Goal: Information Seeking & Learning: Learn about a topic

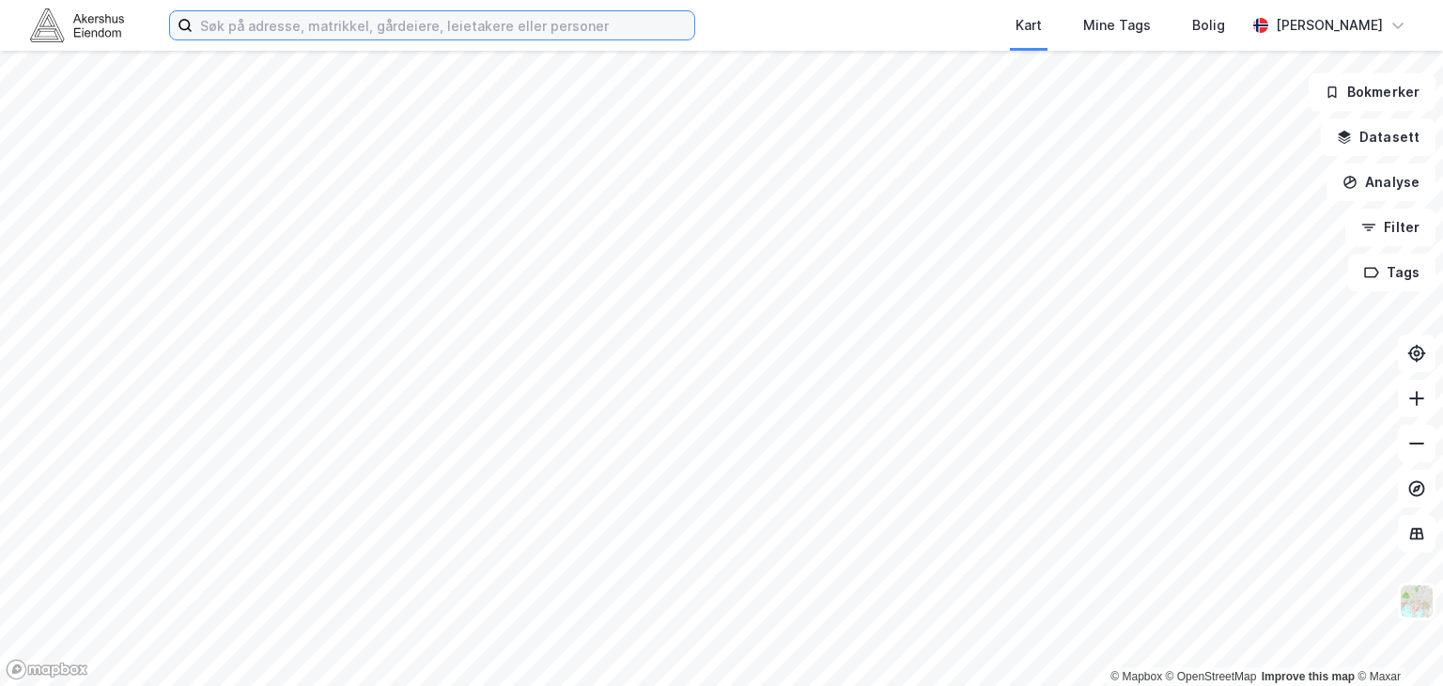
click at [331, 32] on input at bounding box center [444, 25] width 502 height 28
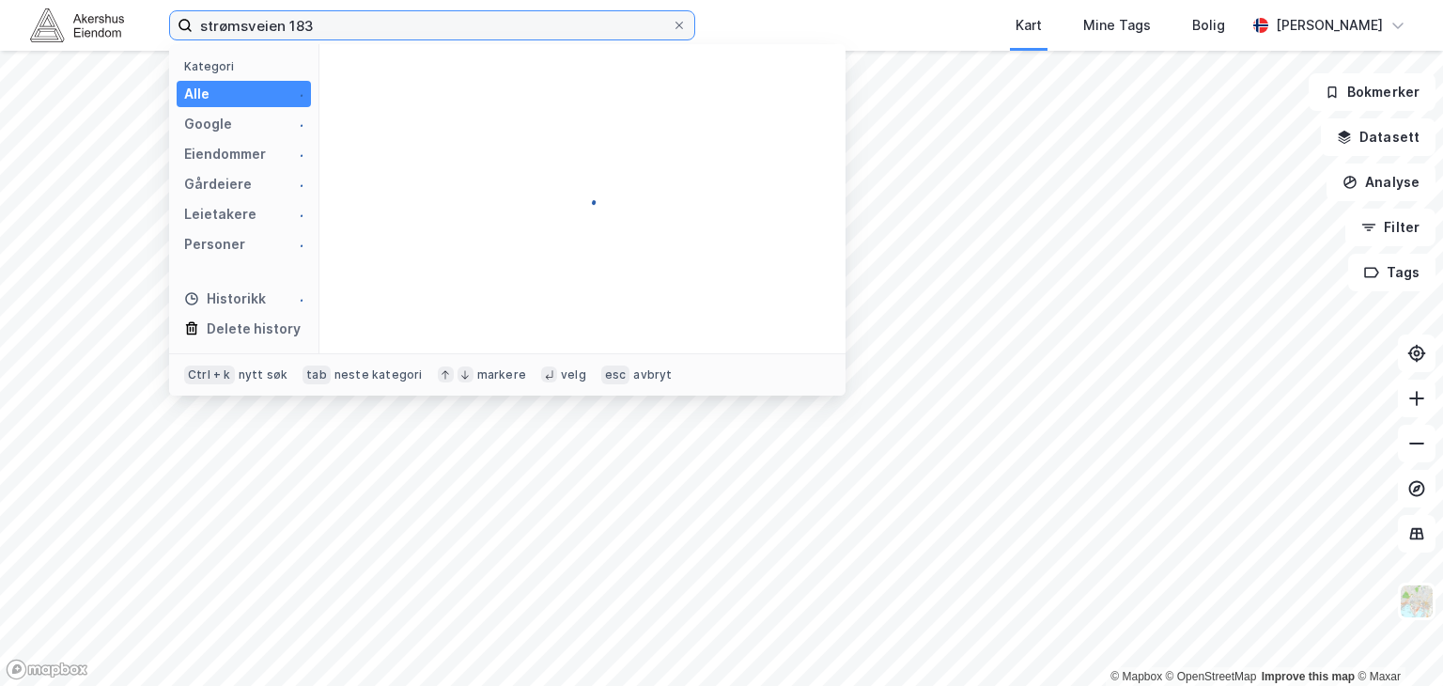
type input "strømsveien 183"
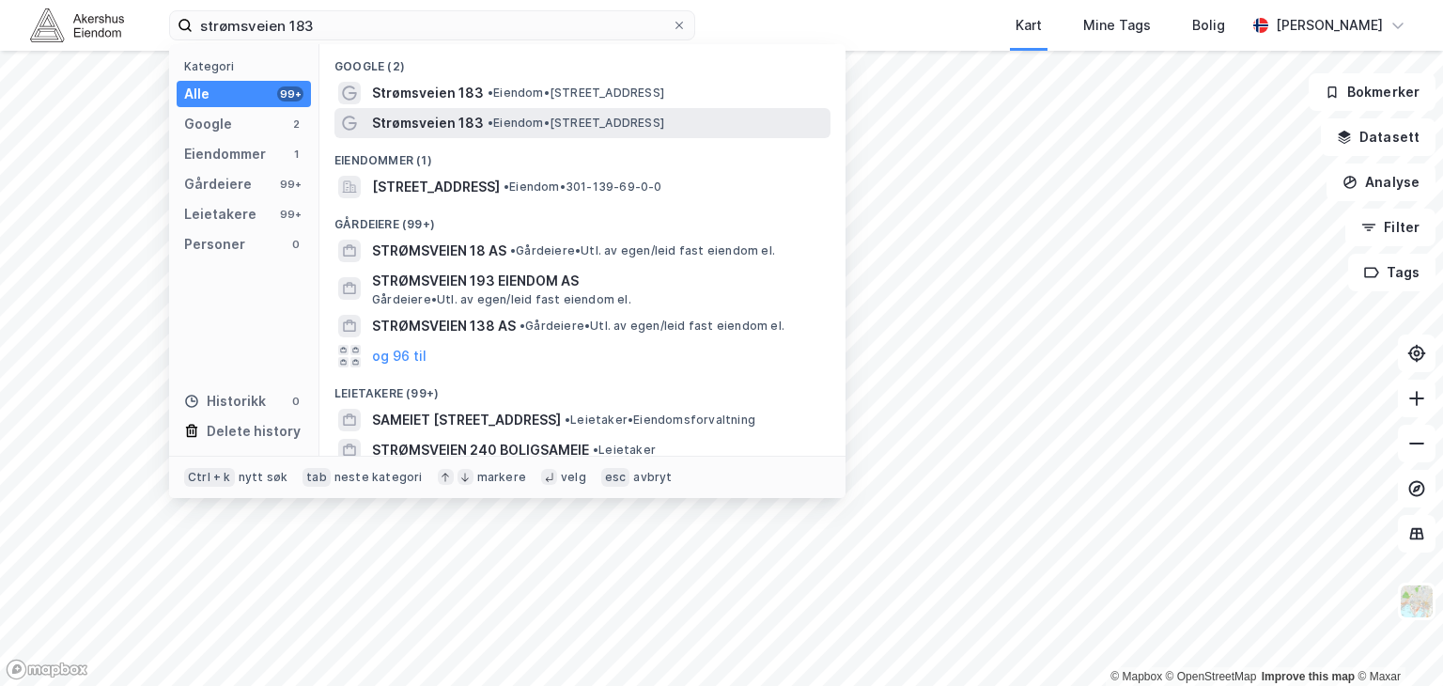
click at [523, 109] on div "Strømsveien 183 • Eiendom • [STREET_ADDRESS]" at bounding box center [582, 123] width 496 height 30
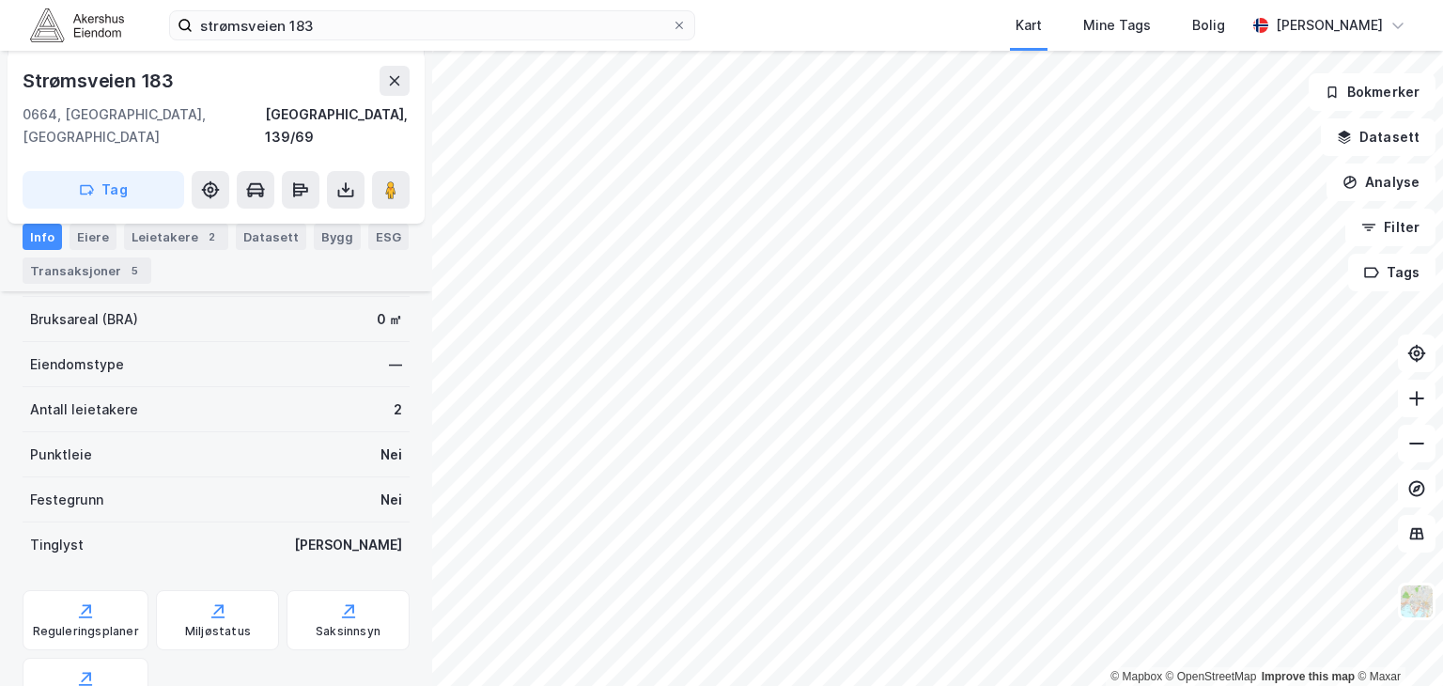
scroll to position [481, 0]
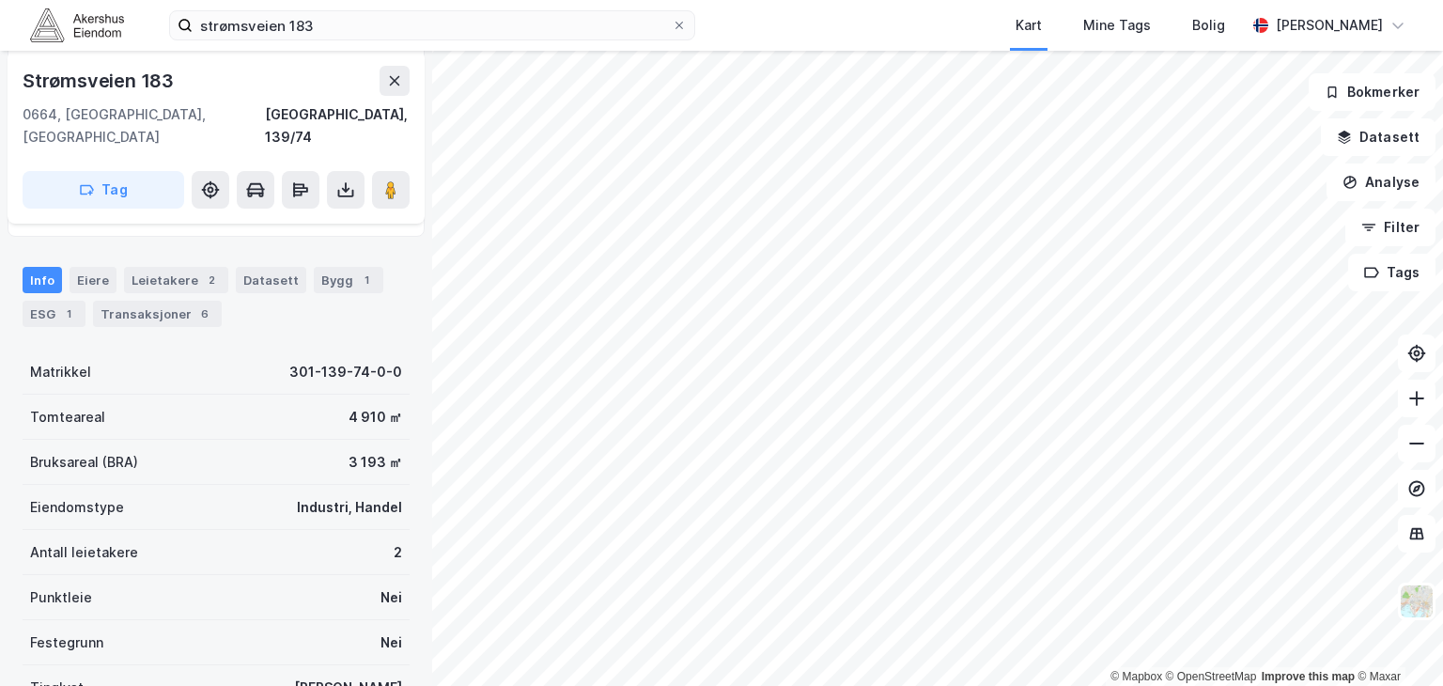
scroll to position [330, 0]
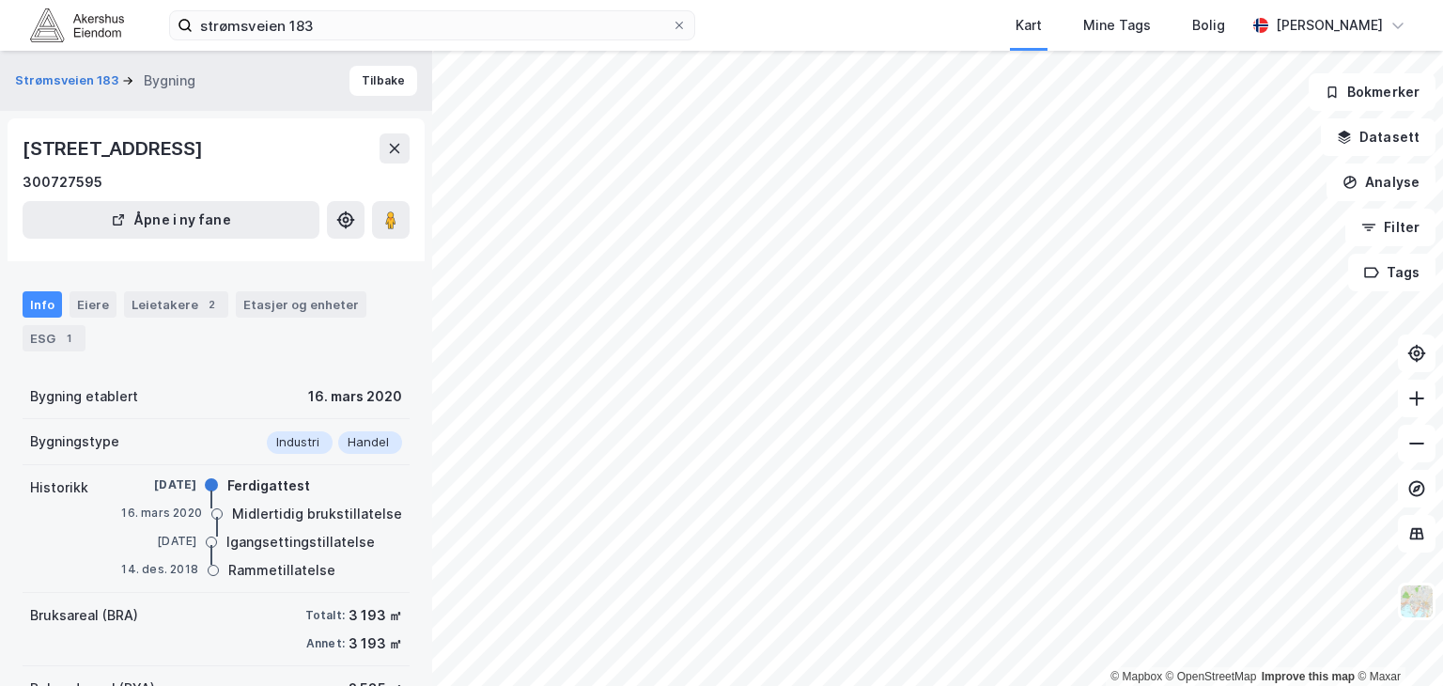
scroll to position [186, 0]
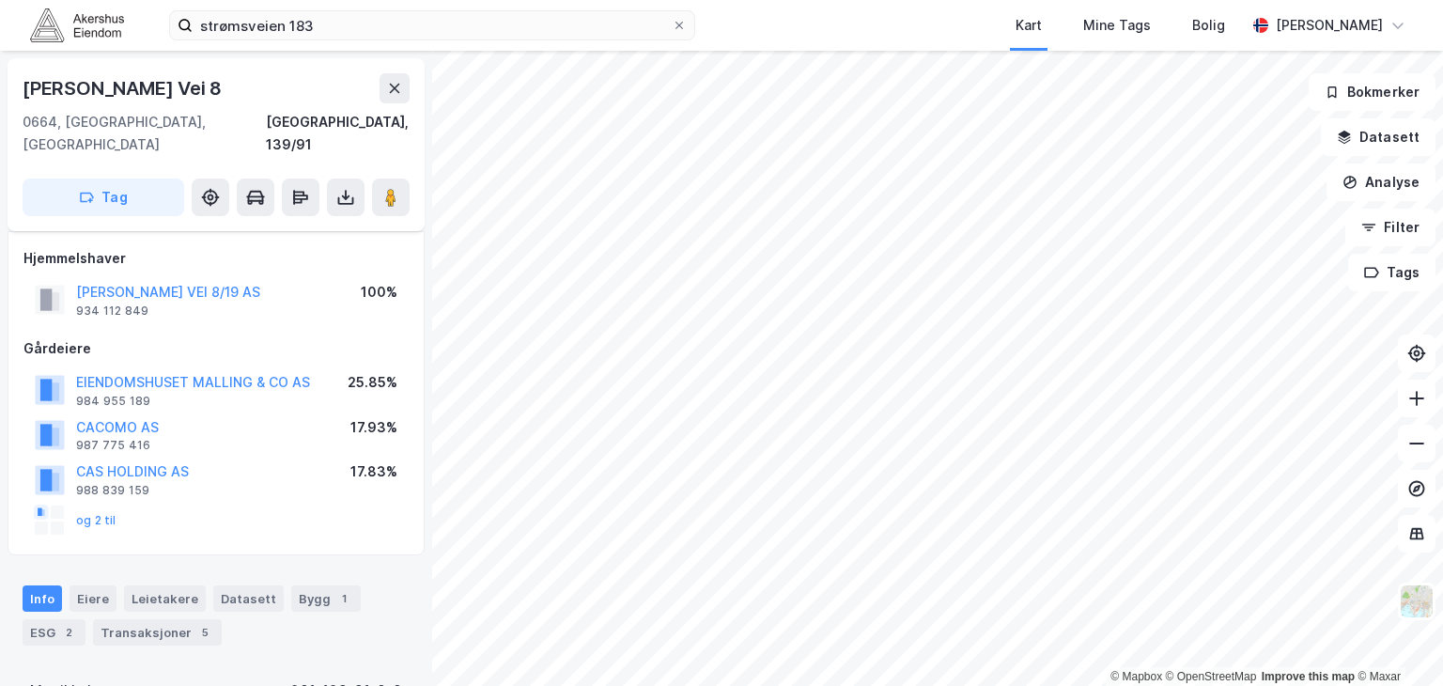
scroll to position [186, 0]
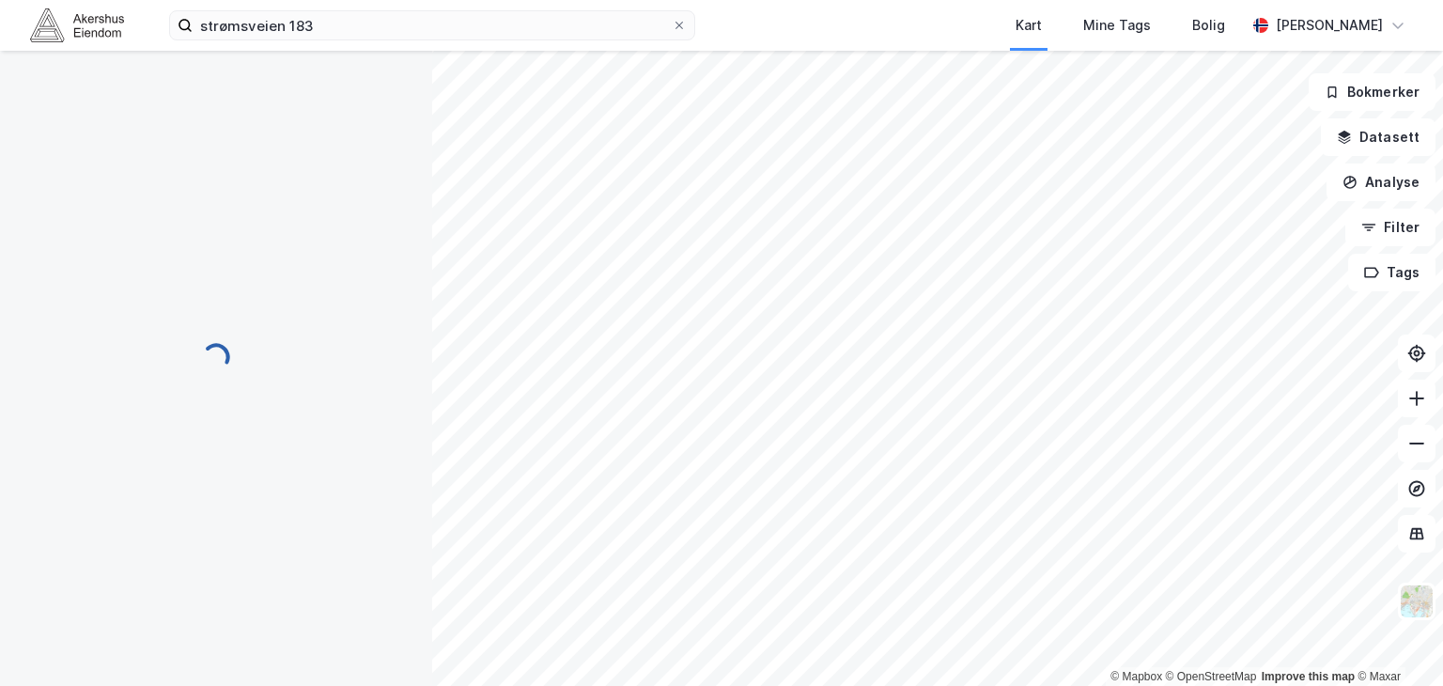
scroll to position [186, 0]
